Goal: Information Seeking & Learning: Learn about a topic

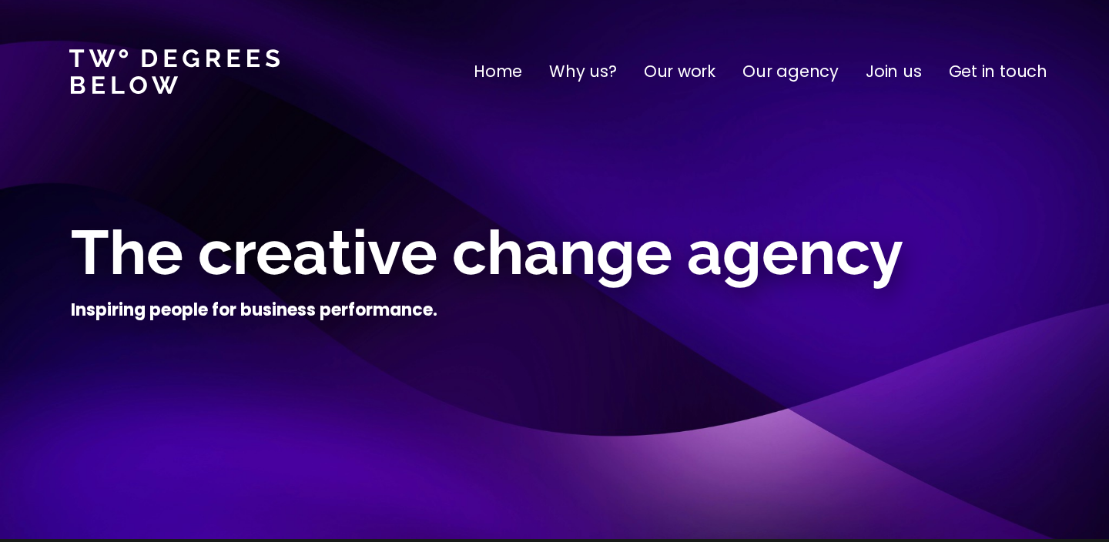
click at [580, 69] on p "Why us?" at bounding box center [583, 71] width 68 height 25
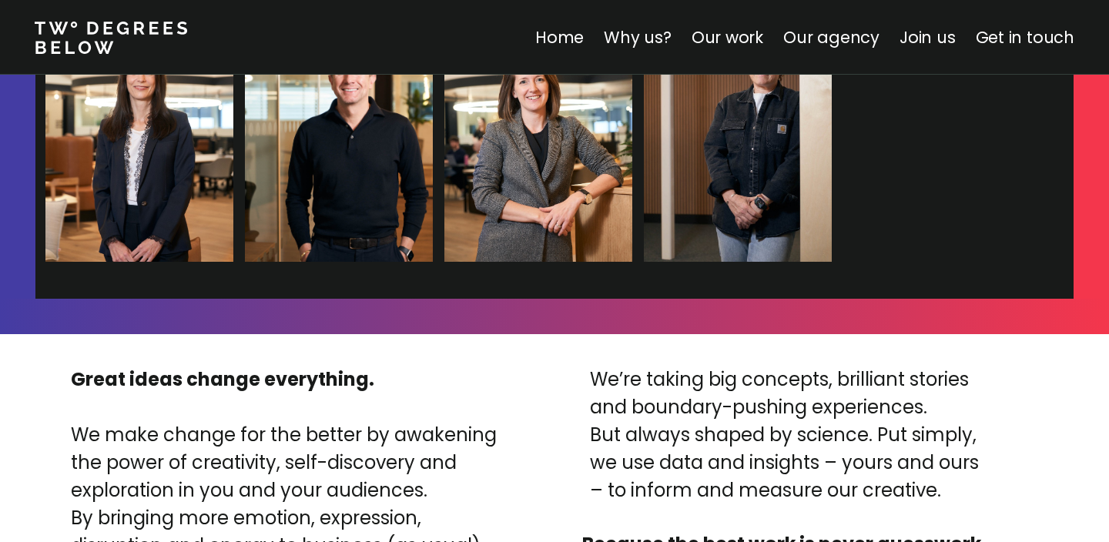
scroll to position [3493, 0]
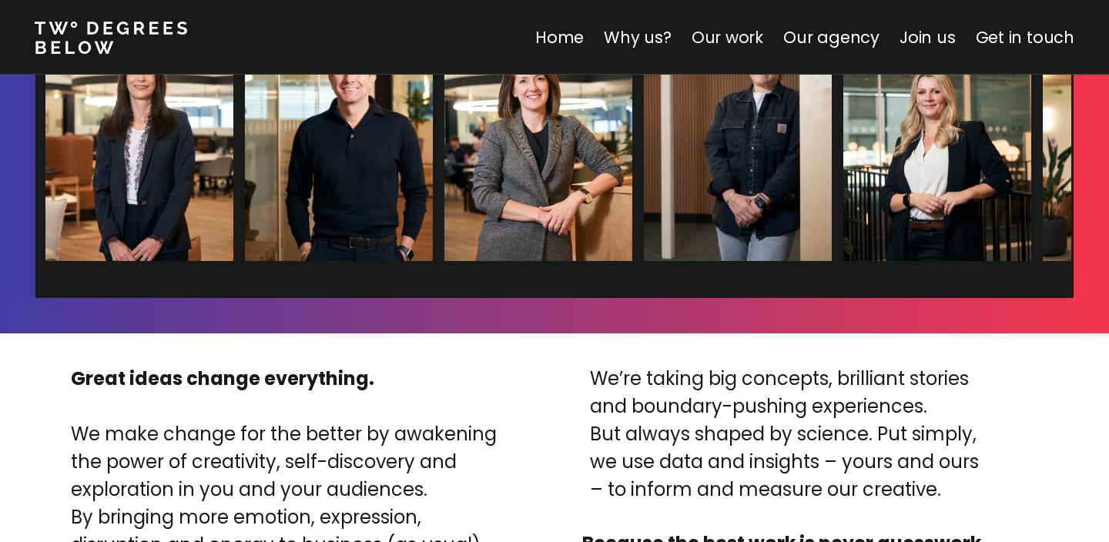
click at [727, 34] on link "Our work" at bounding box center [727, 37] width 72 height 22
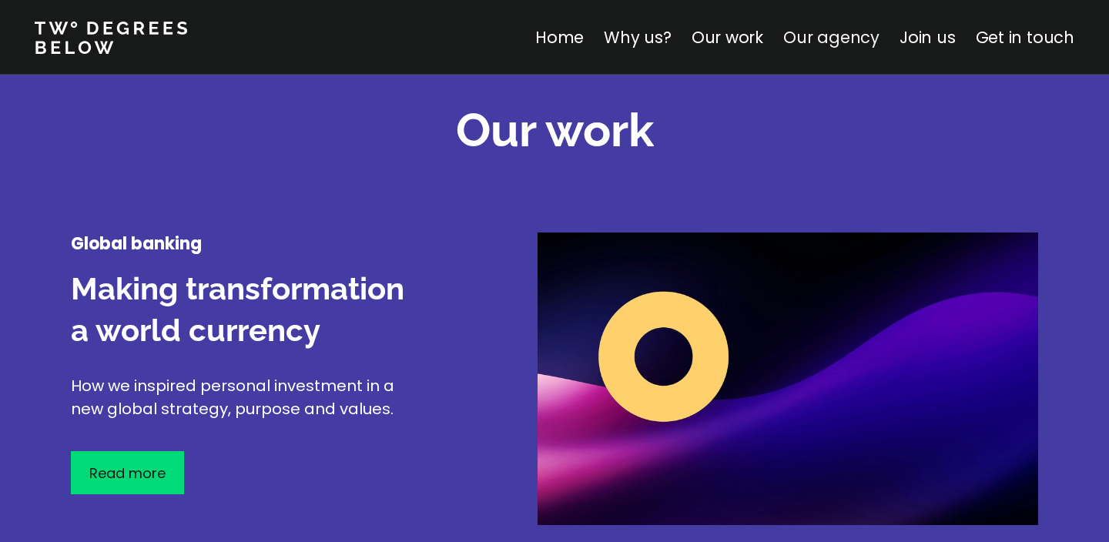
click at [830, 36] on link "Our agency" at bounding box center [831, 37] width 96 height 22
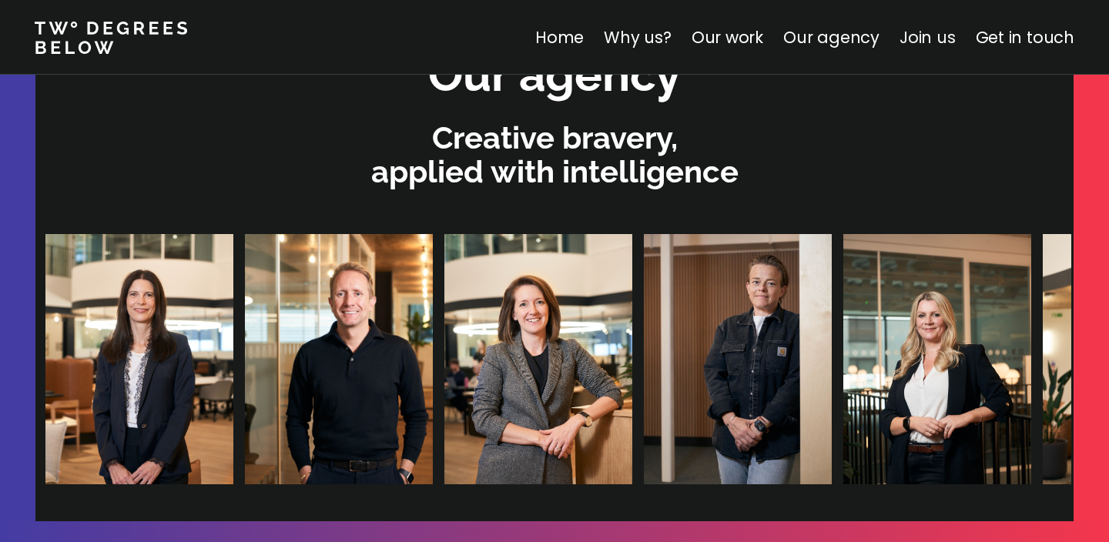
scroll to position [3271, 0]
click at [780, 390] on img at bounding box center [874, 358] width 188 height 250
click at [588, 100] on h2 "Our agency" at bounding box center [554, 74] width 253 height 62
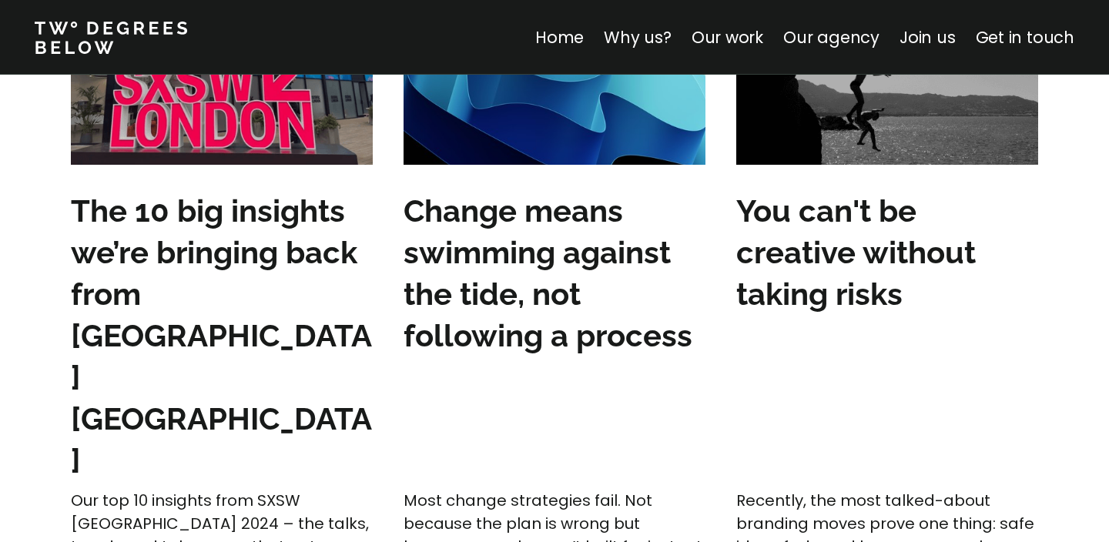
scroll to position [4654, 0]
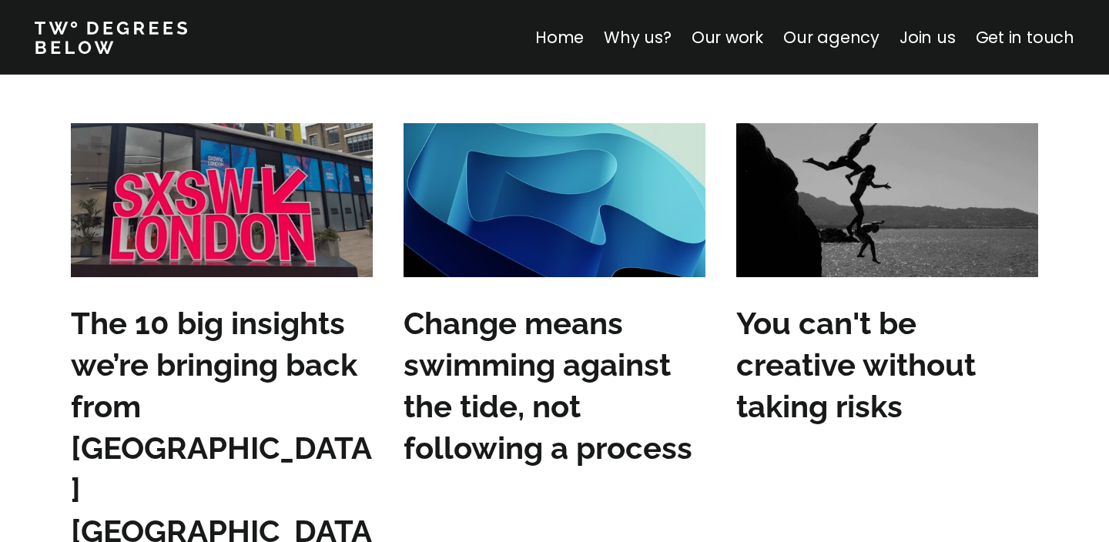
click at [273, 179] on img at bounding box center [222, 200] width 302 height 154
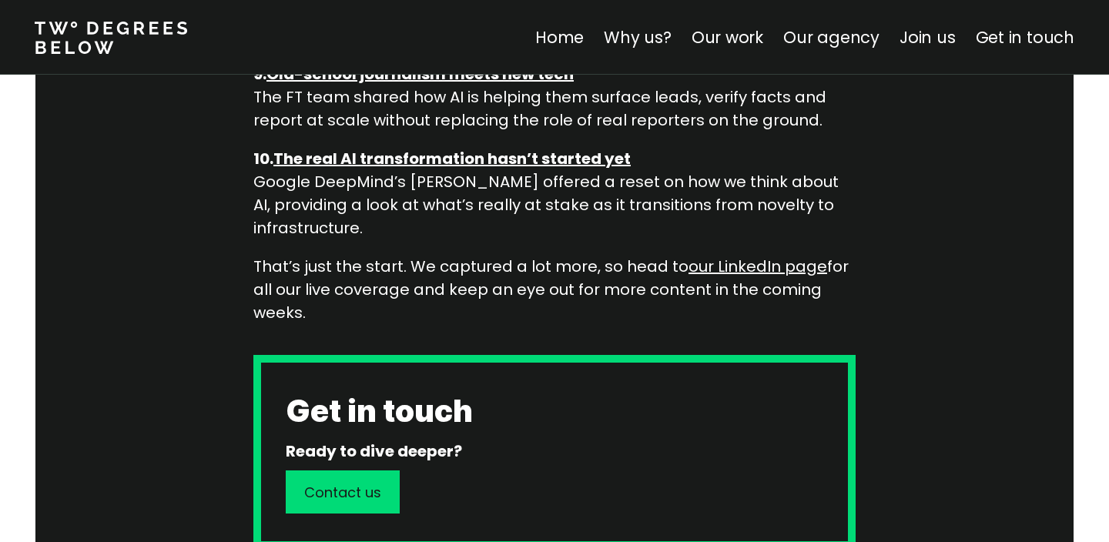
scroll to position [2062, 0]
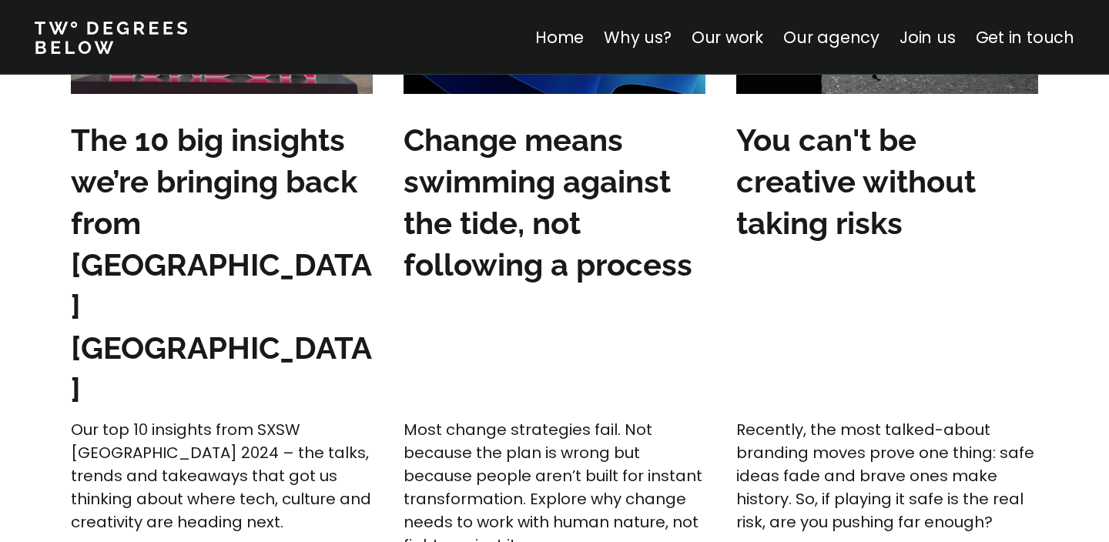
scroll to position [4830, 0]
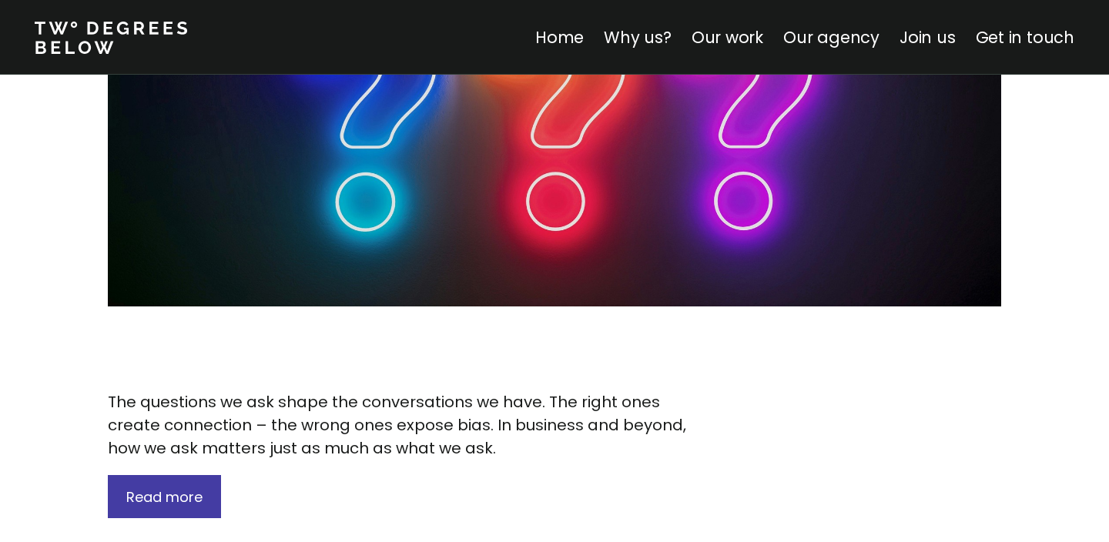
scroll to position [2232, 0]
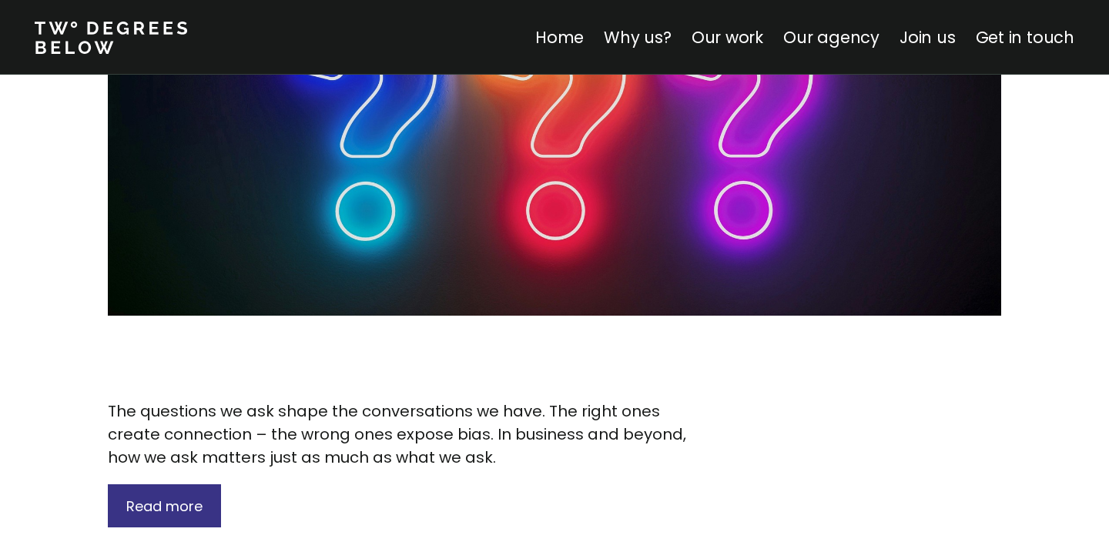
click at [212, 484] on div "Read more" at bounding box center [164, 505] width 113 height 43
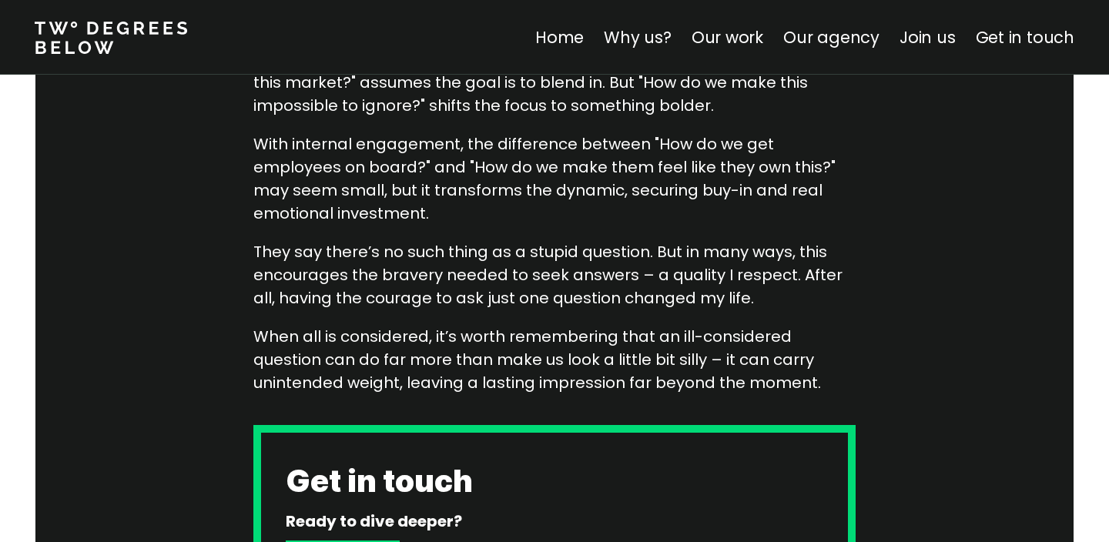
scroll to position [1612, 0]
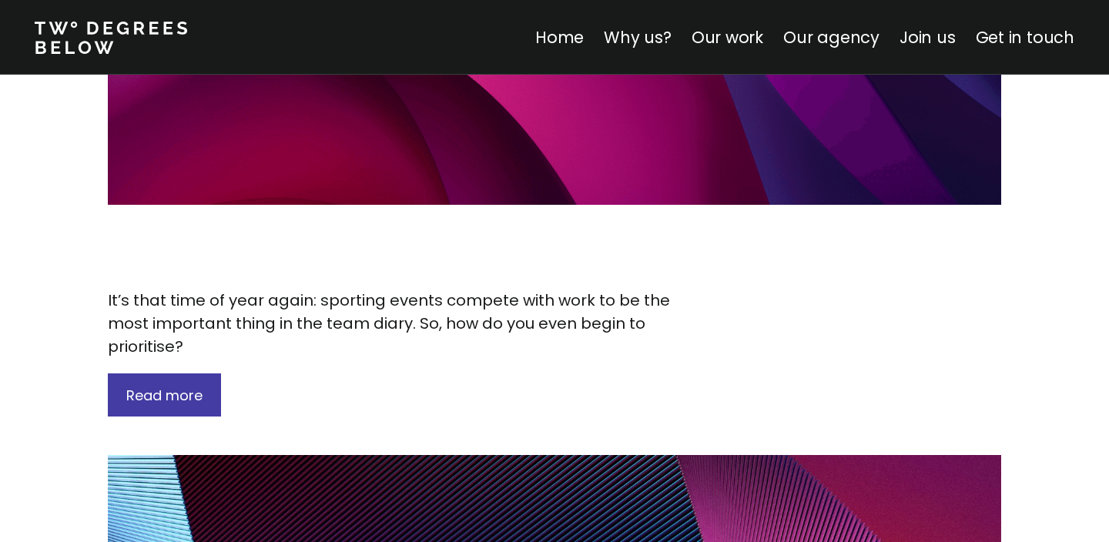
scroll to position [6156, 0]
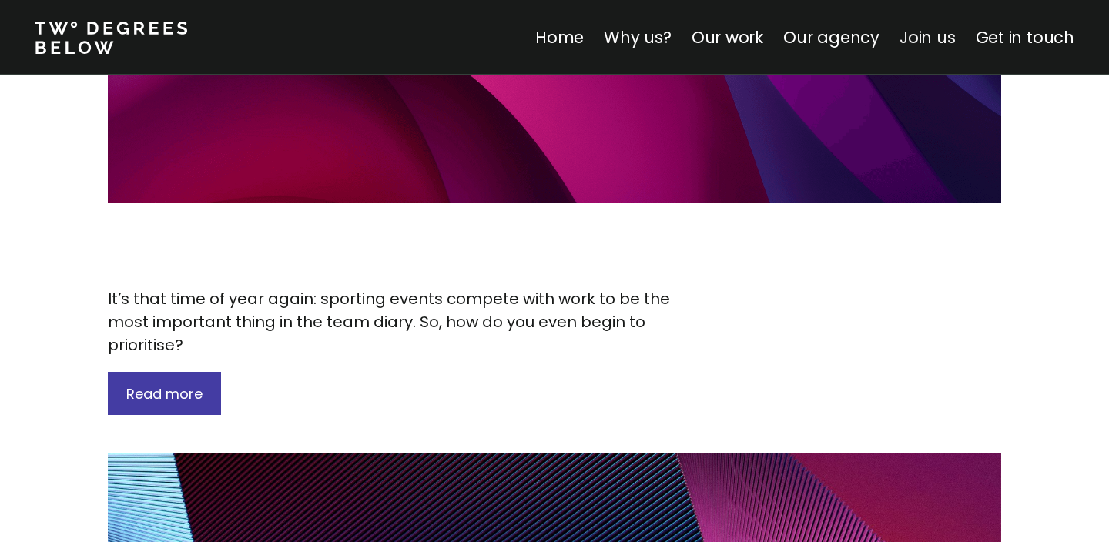
click at [943, 43] on link "Join us" at bounding box center [927, 37] width 56 height 22
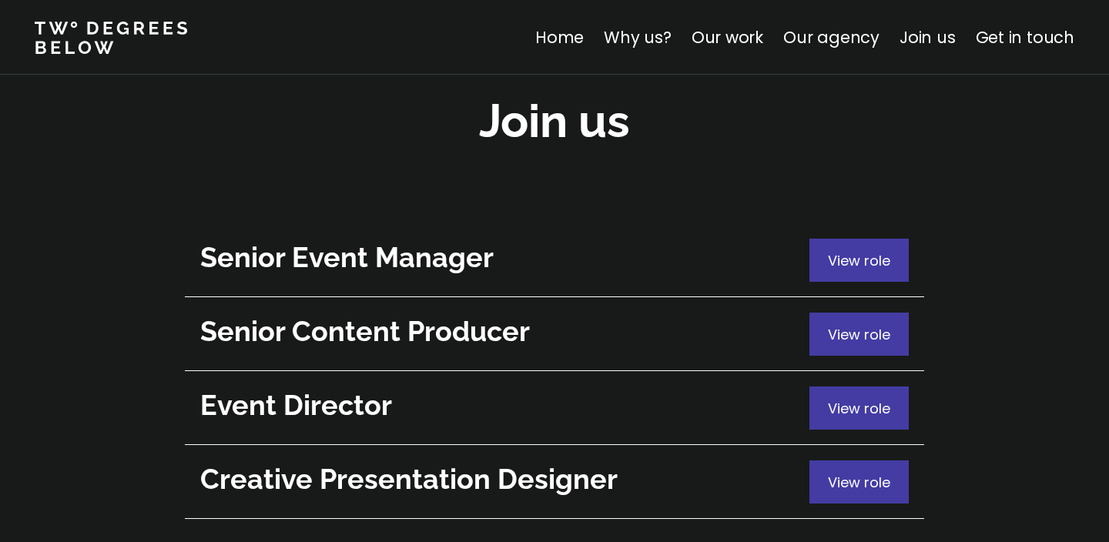
scroll to position [5565, 0]
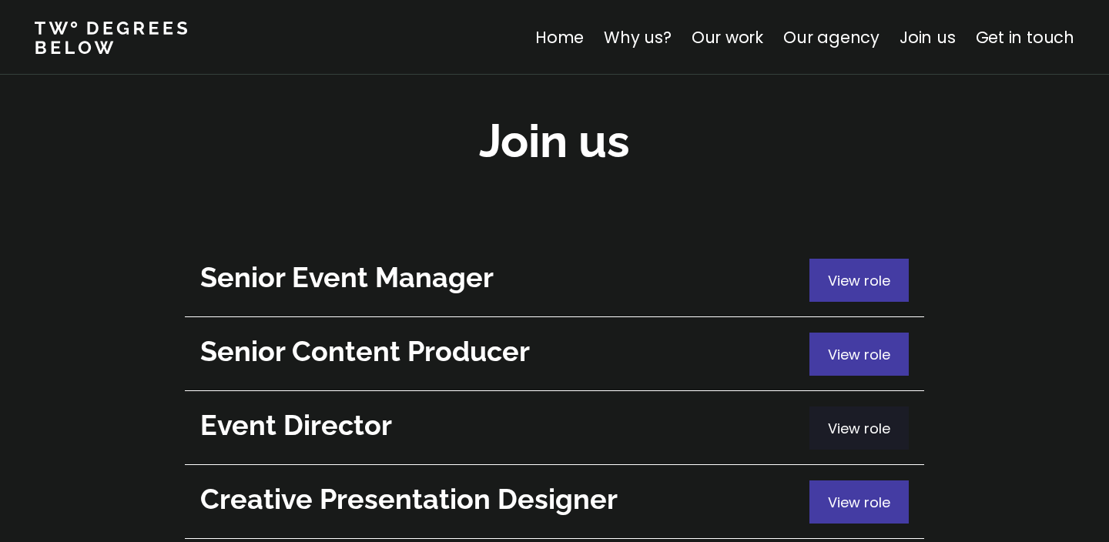
click at [849, 419] on span "View role" at bounding box center [859, 428] width 62 height 19
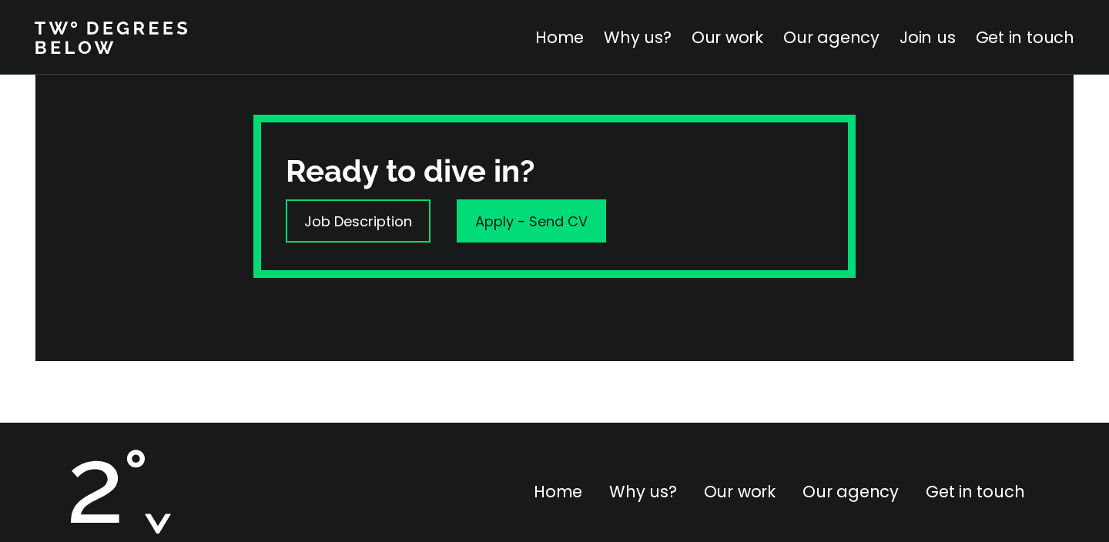
scroll to position [444, 0]
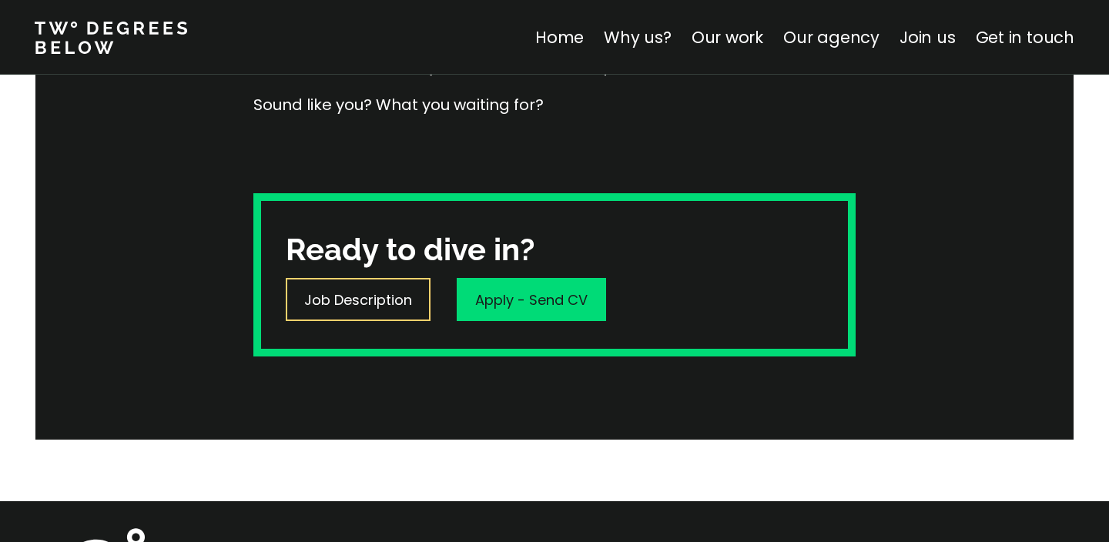
click at [362, 294] on p "Job Description" at bounding box center [358, 300] width 108 height 21
